Goal: Register for event/course

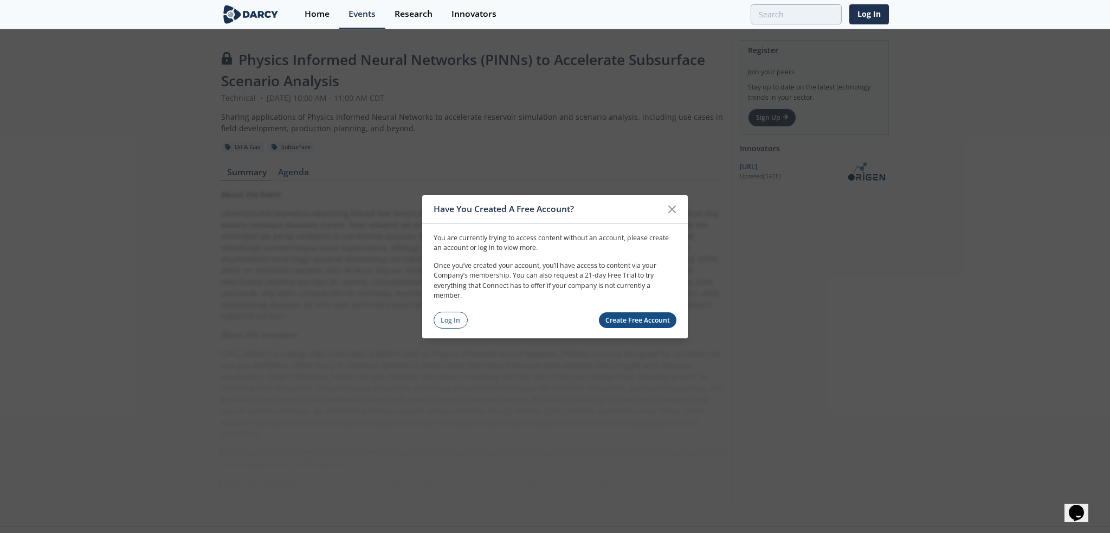
drag, startPoint x: 449, startPoint y: 320, endPoint x: 693, endPoint y: 245, distance: 255.2
click at [449, 320] on link "Log In" at bounding box center [450, 320] width 34 height 17
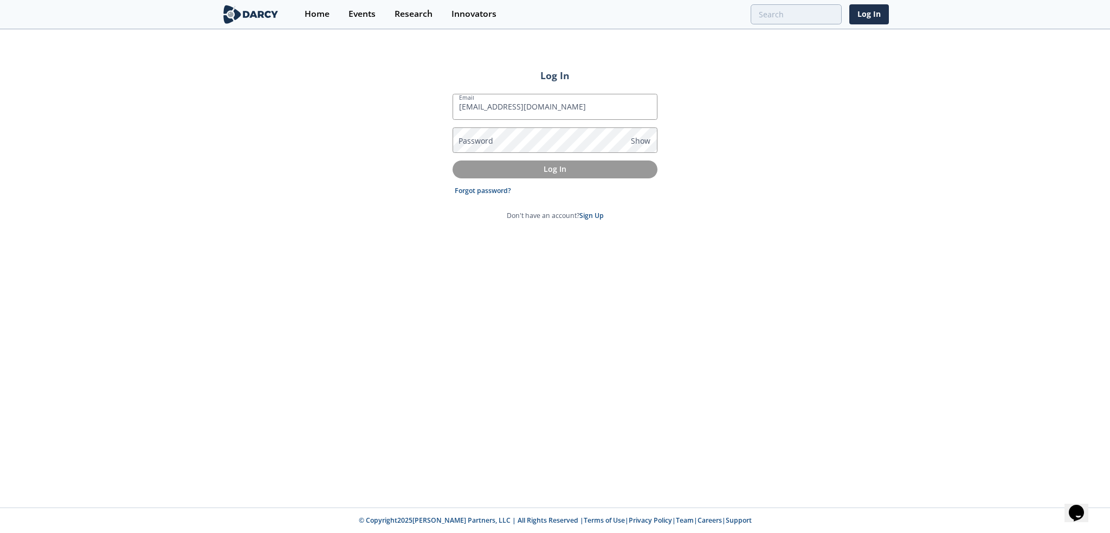
type input "[EMAIL_ADDRESS][DOMAIN_NAME]"
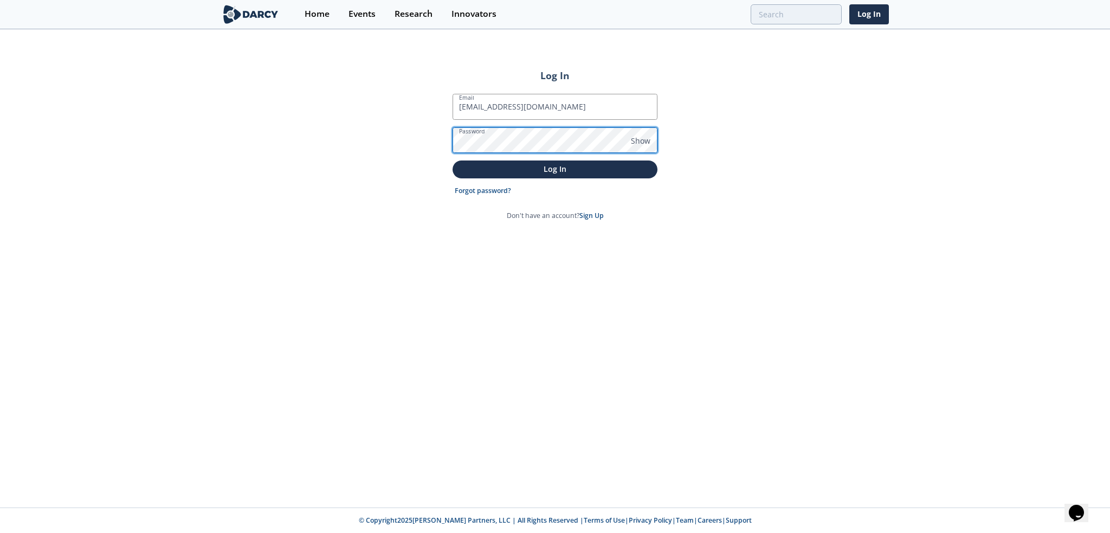
click at [452, 160] on button "Log In" at bounding box center [554, 169] width 205 height 18
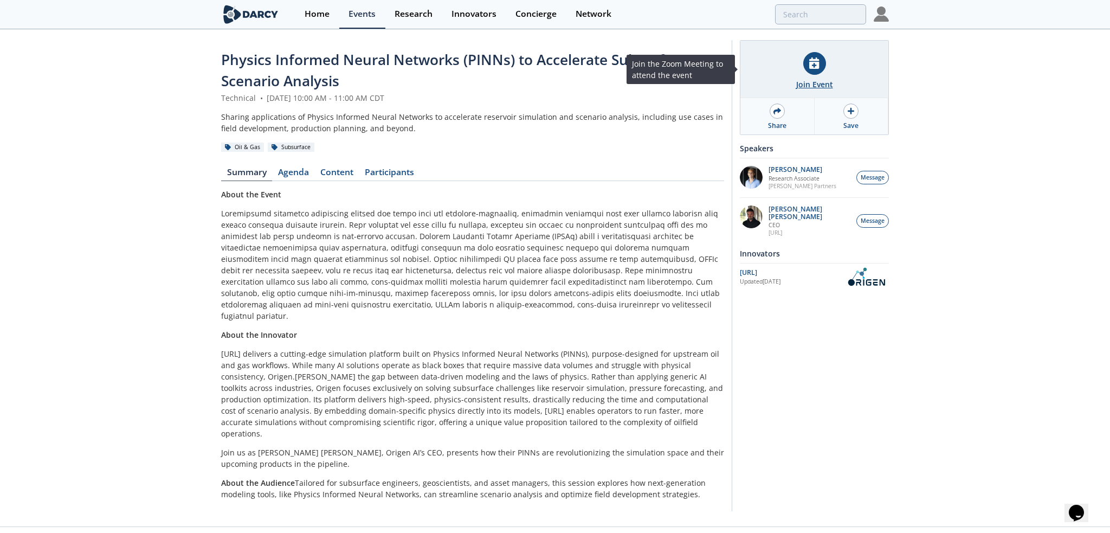
click at [823, 84] on div "Join Event" at bounding box center [814, 84] width 37 height 11
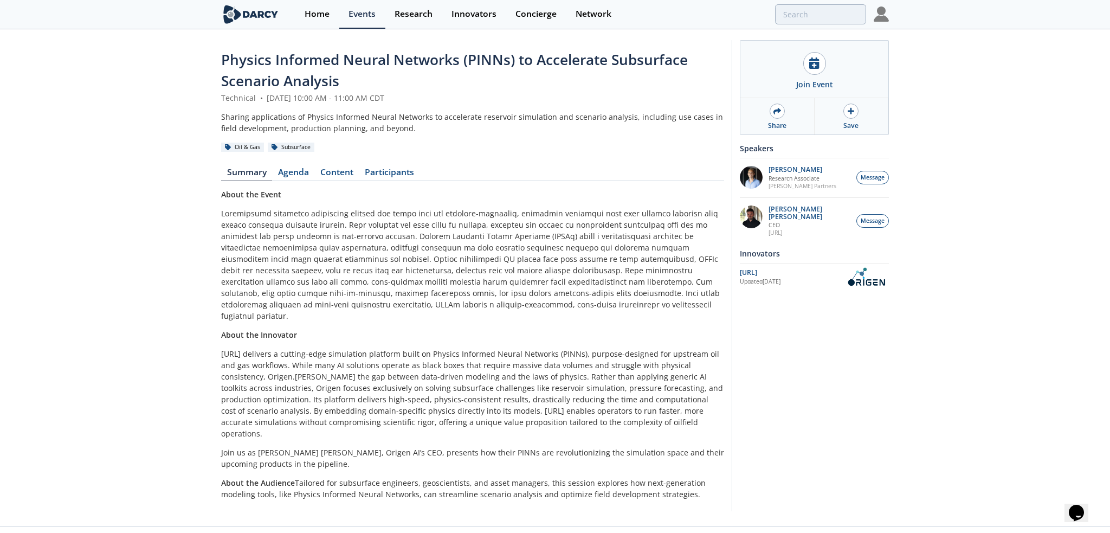
click at [866, 450] on div "Join Event Share Save Join the Zoom Meeting to attend the event Speakers [PERSO…" at bounding box center [810, 275] width 157 height 471
click at [794, 205] on p "[PERSON_NAME] [PERSON_NAME]" at bounding box center [809, 212] width 82 height 15
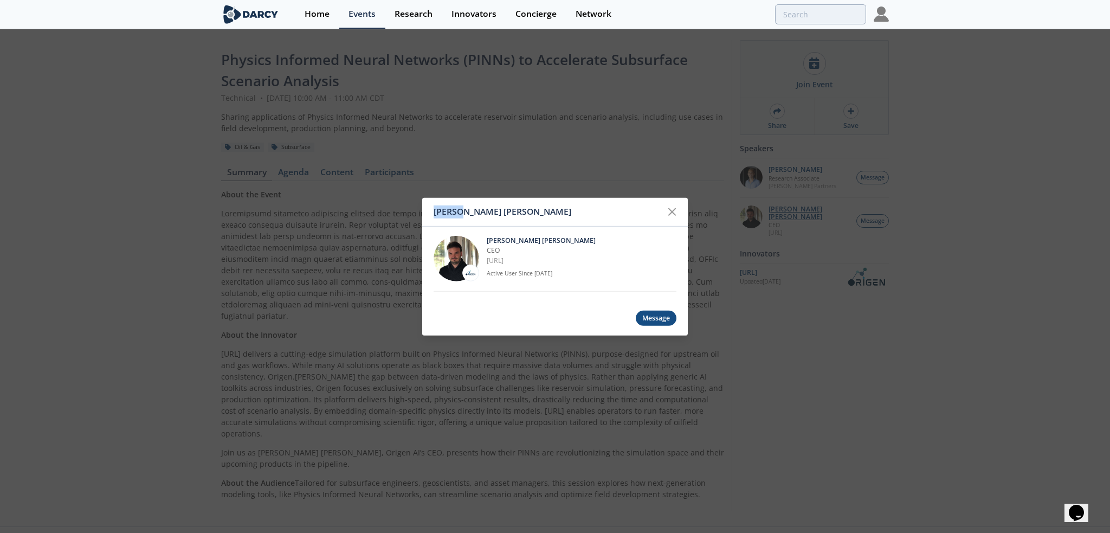
click at [794, 205] on div "[PERSON_NAME] [PERSON_NAME] [PERSON_NAME] [PERSON_NAME] CEO [URL] Active User S…" at bounding box center [555, 266] width 1110 height 533
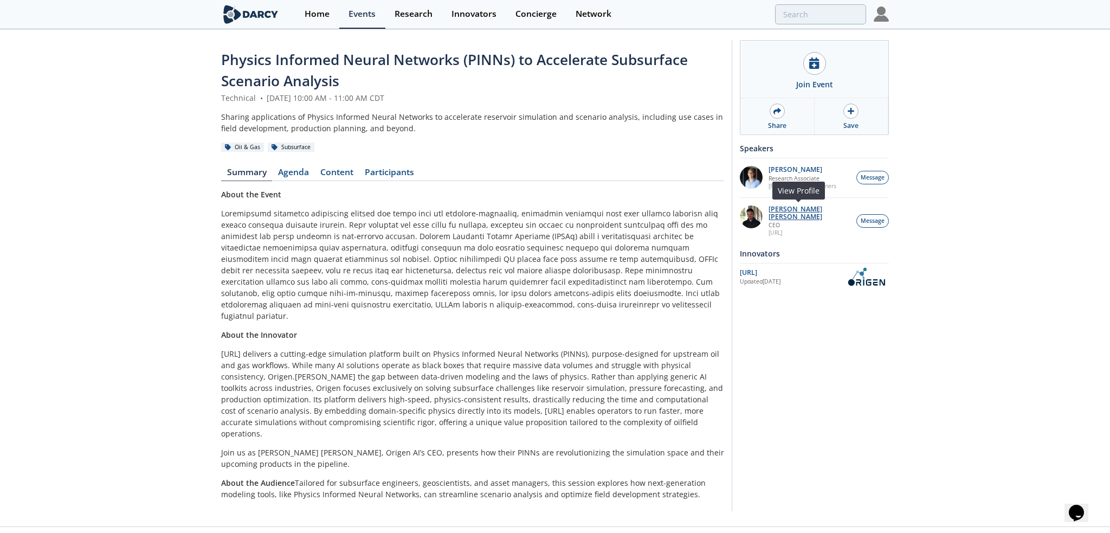
click at [799, 210] on p "[PERSON_NAME] [PERSON_NAME]" at bounding box center [809, 212] width 82 height 15
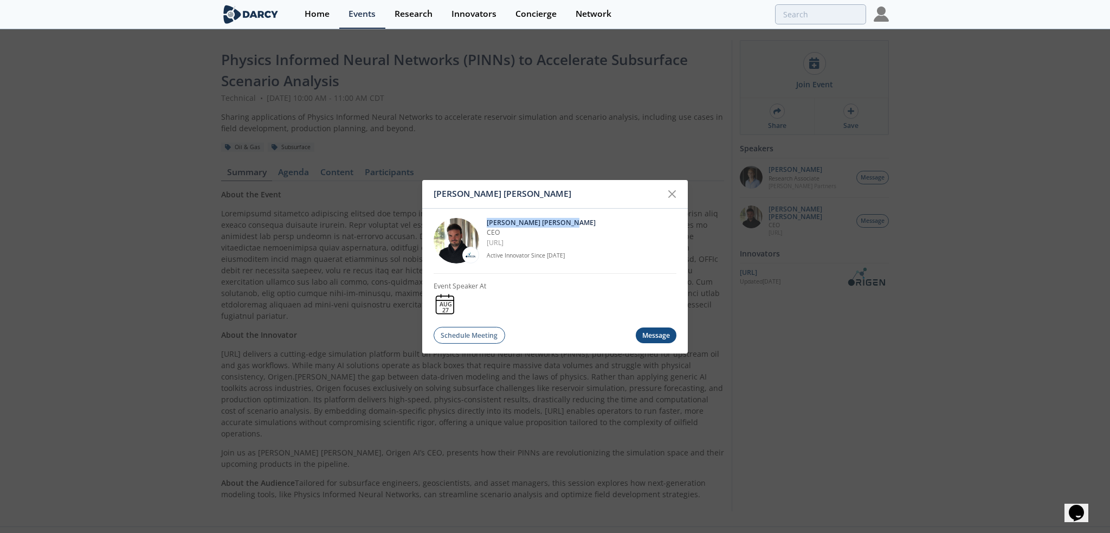
drag, startPoint x: 488, startPoint y: 220, endPoint x: 575, endPoint y: 221, distance: 87.2
click at [575, 221] on p "[PERSON_NAME] [PERSON_NAME]" at bounding box center [582, 223] width 190 height 10
click at [576, 221] on p "[PERSON_NAME] [PERSON_NAME]" at bounding box center [582, 223] width 190 height 10
